Goal: Information Seeking & Learning: Learn about a topic

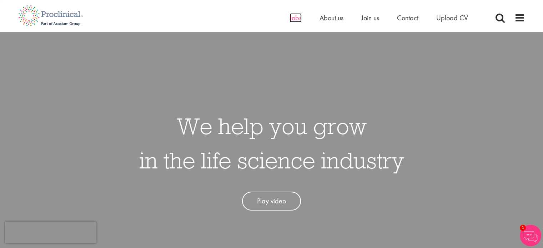
click at [300, 20] on span "Jobs" at bounding box center [295, 17] width 12 height 9
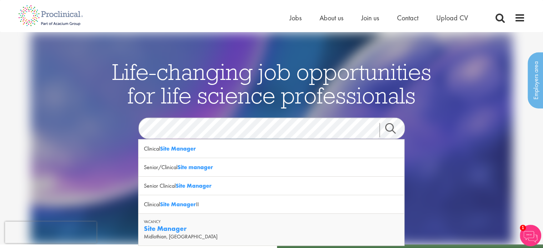
click at [170, 229] on strong "Site Manager" at bounding box center [165, 228] width 43 height 9
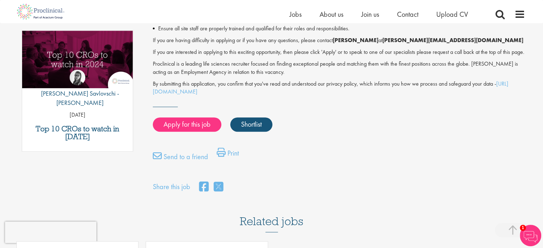
scroll to position [368, 0]
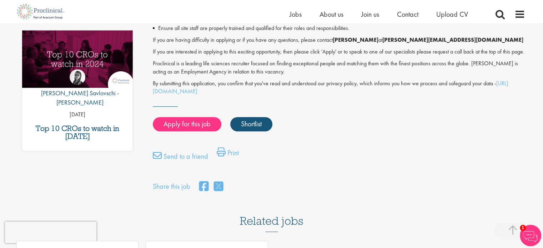
click at [229, 162] on link "Print" at bounding box center [228, 154] width 22 height 14
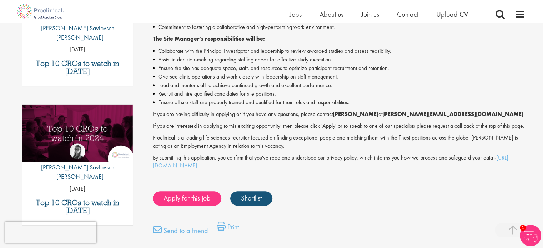
scroll to position [296, 0]
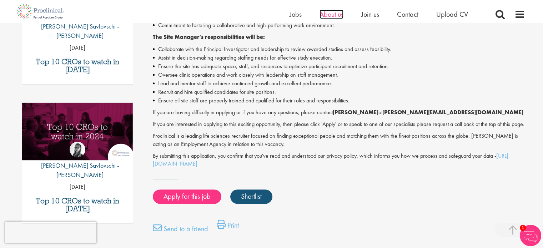
click at [329, 14] on span "About us" at bounding box center [331, 14] width 24 height 9
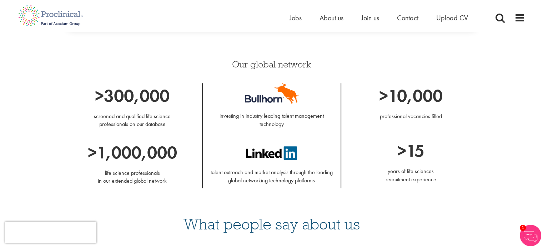
scroll to position [636, 0]
